Goal: Task Accomplishment & Management: Use online tool/utility

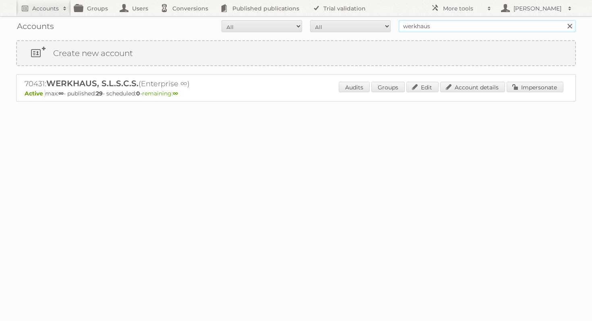
click at [456, 24] on input "werkhaus" at bounding box center [487, 26] width 177 height 12
click at [455, 24] on input "werkhaus" at bounding box center [487, 26] width 177 height 12
type input "metro staging"
click at [563, 20] on input "Search" at bounding box center [569, 26] width 12 height 12
click at [534, 90] on link "Impersonate" at bounding box center [535, 87] width 57 height 10
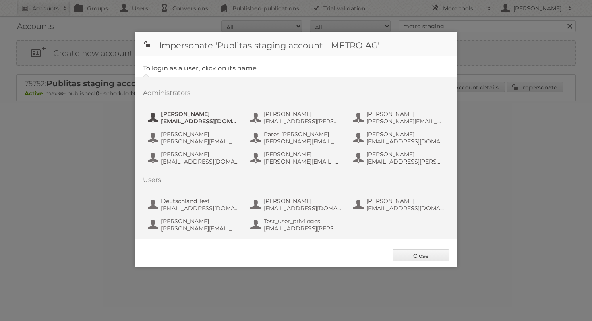
click at [194, 120] on span "andre.ippisch@metro.digital" at bounding box center [200, 121] width 78 height 7
